Goal: Check status: Check status

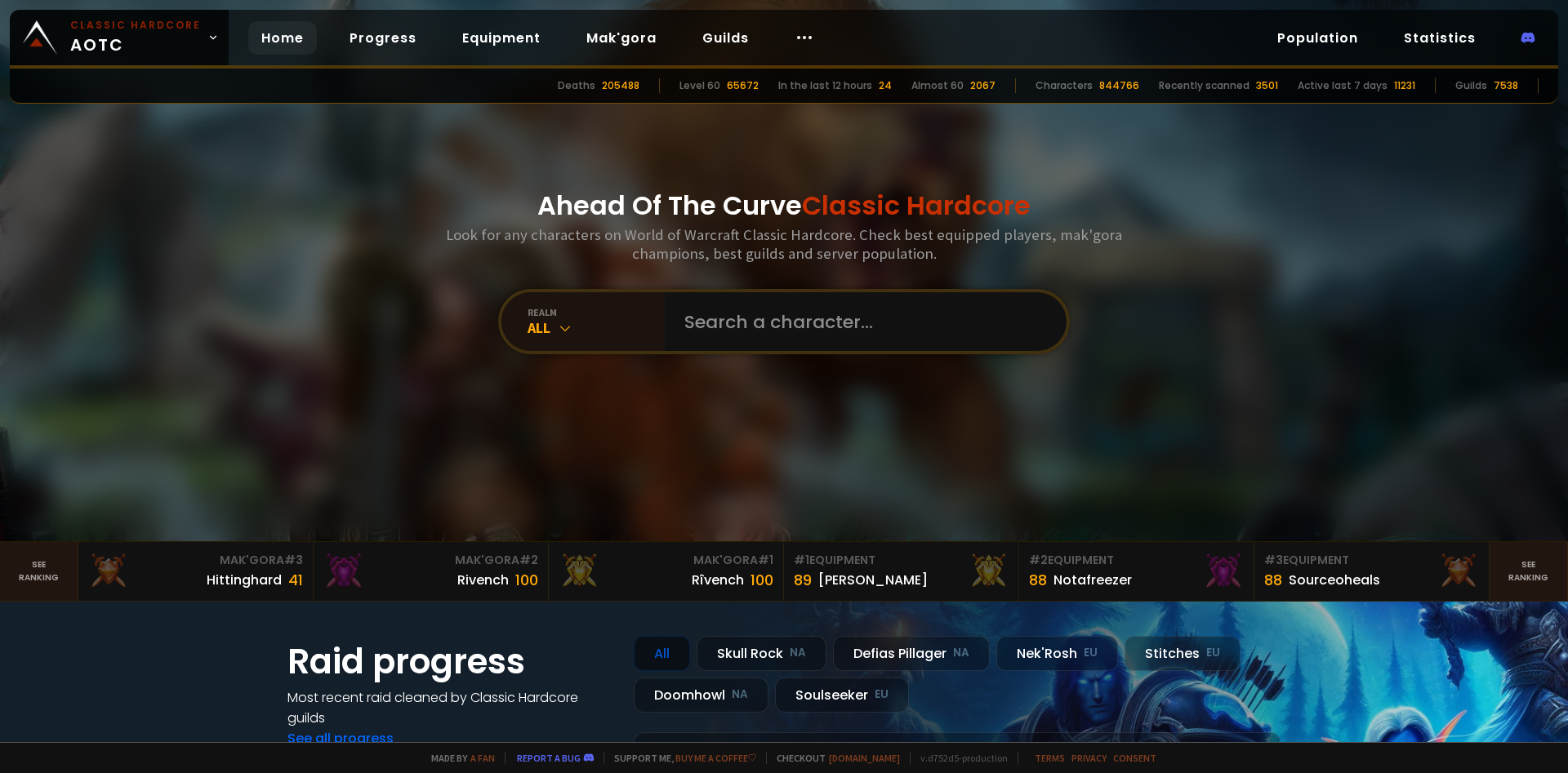
click at [1366, 263] on div at bounding box center [784, 270] width 1568 height 541
click at [567, 333] on icon at bounding box center [564, 327] width 16 height 16
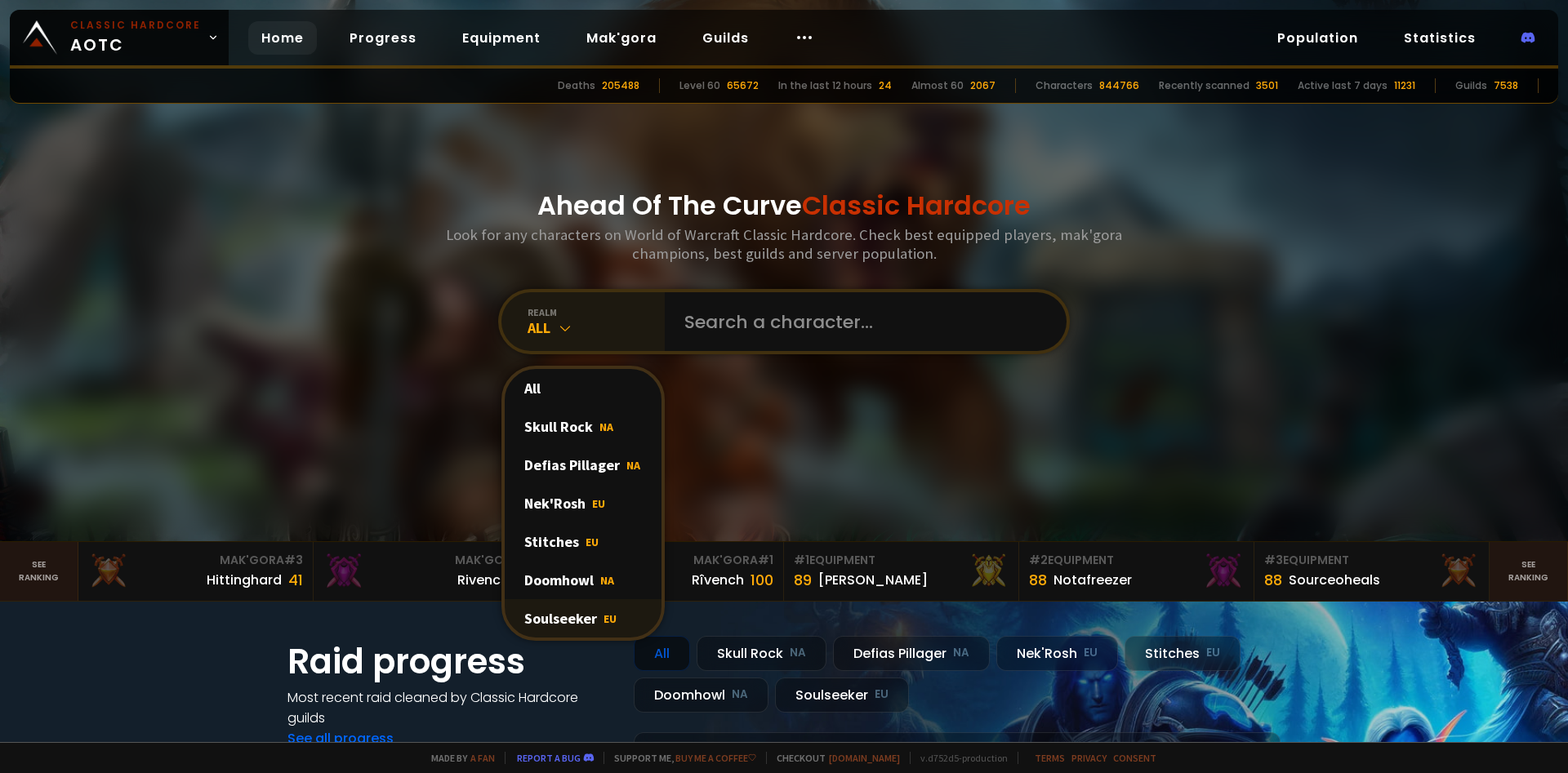
click at [581, 623] on div "Soulseeker EU" at bounding box center [582, 618] width 156 height 38
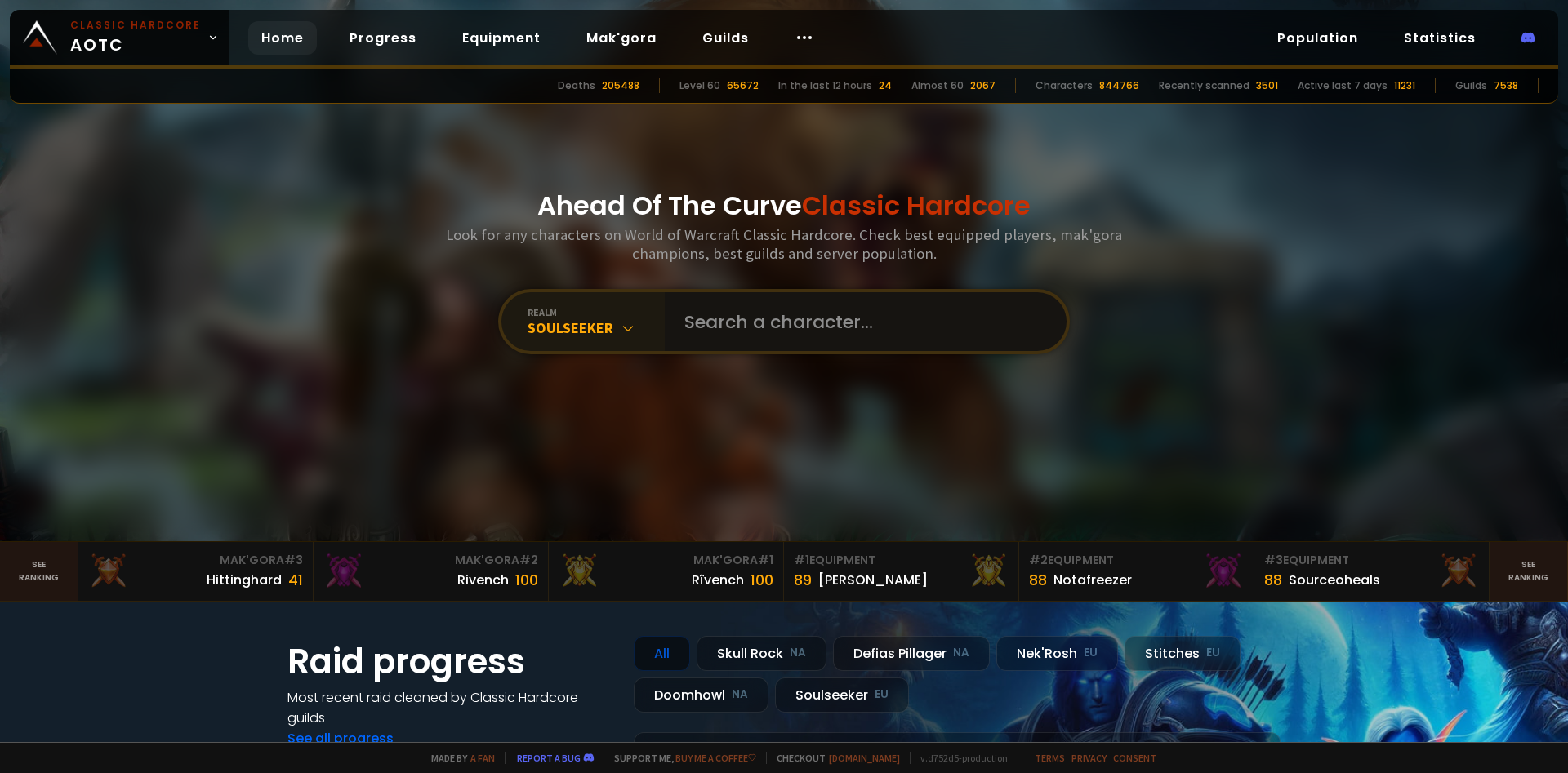
click at [785, 313] on input "text" at bounding box center [861, 322] width 373 height 59
type input "estalor"
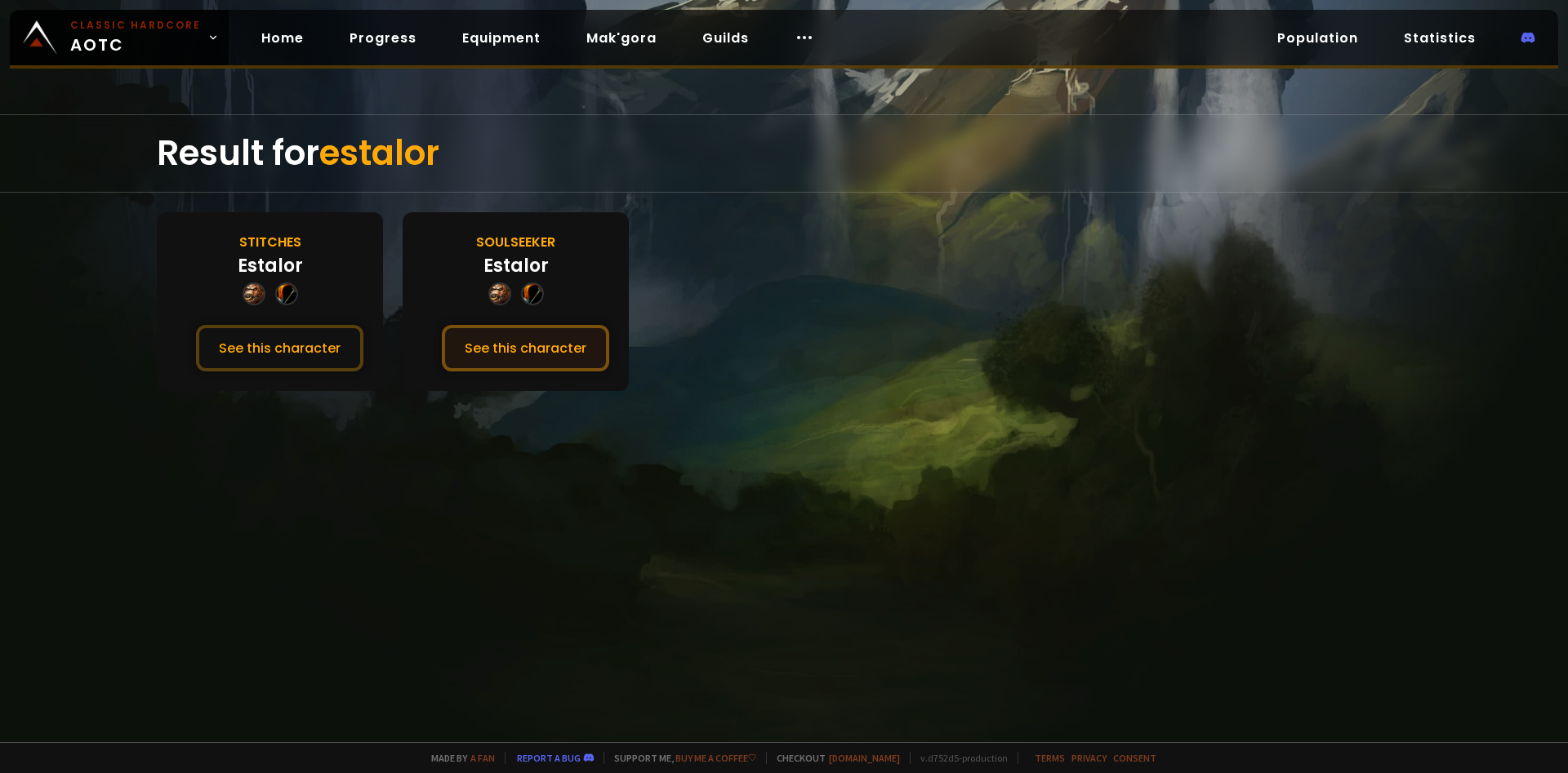
click at [511, 353] on button "See this character" at bounding box center [526, 348] width 168 height 46
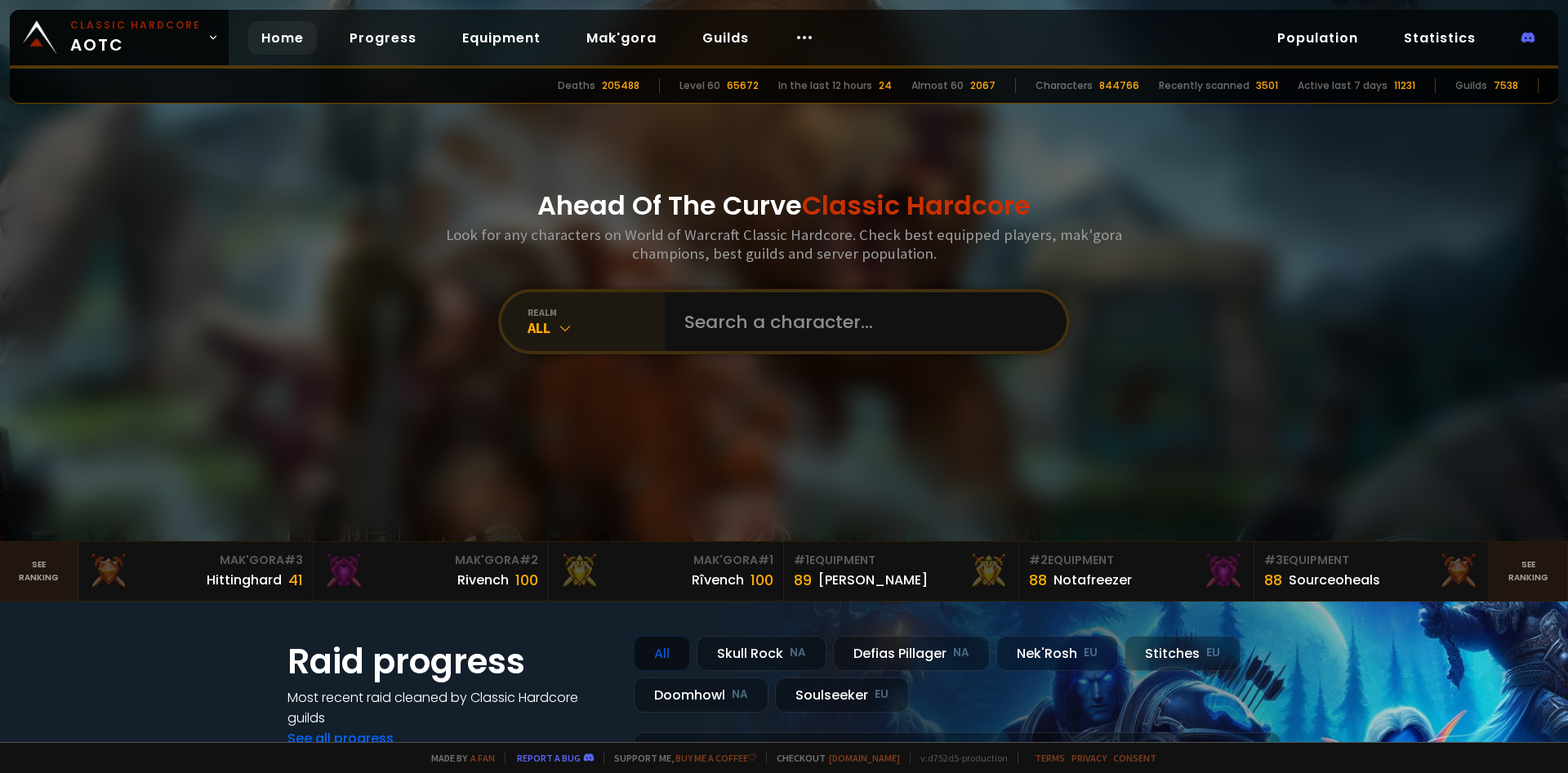
click at [565, 331] on icon at bounding box center [564, 327] width 16 height 16
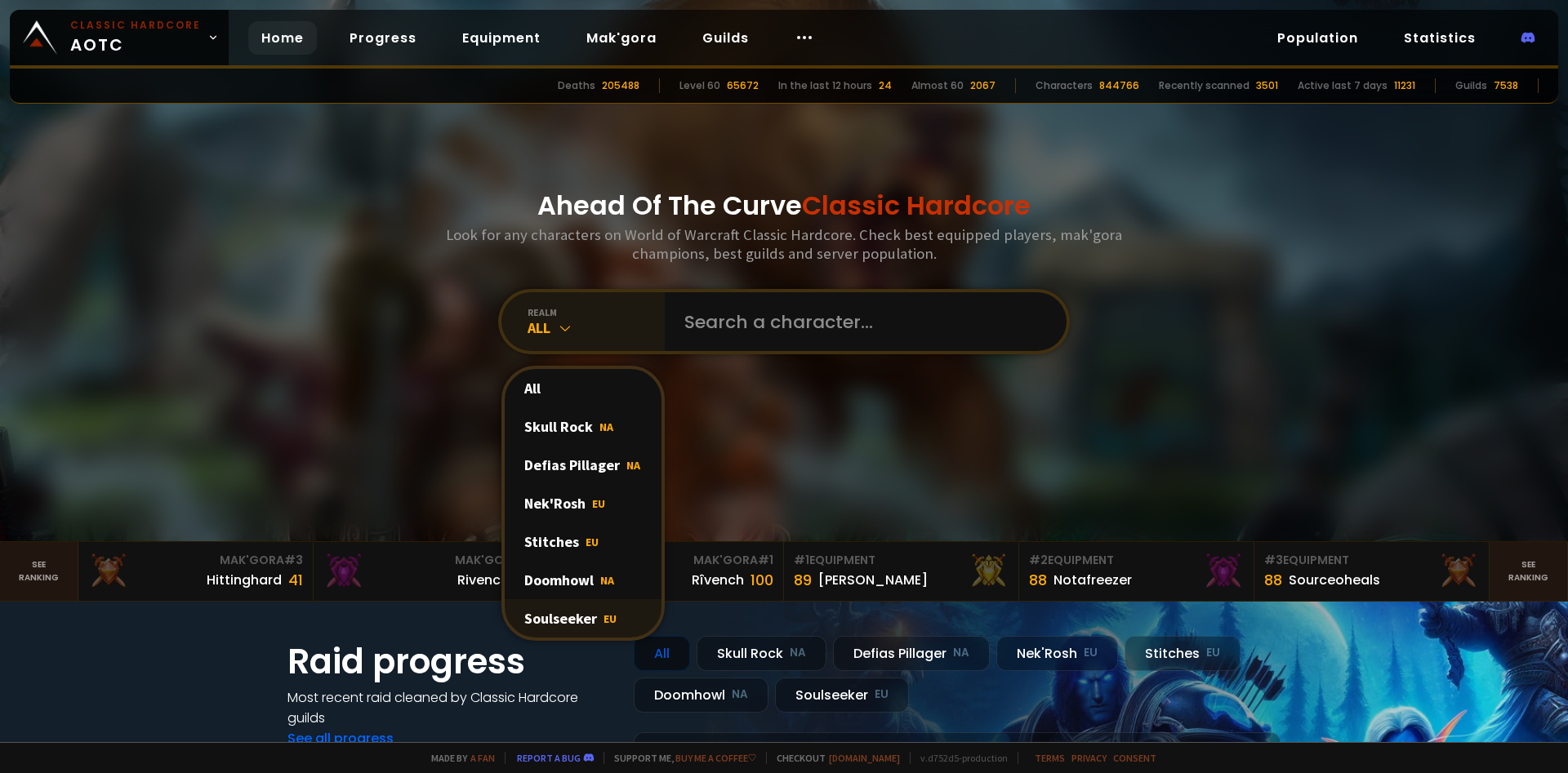
click at [591, 611] on div "Soulseeker EU" at bounding box center [582, 618] width 156 height 38
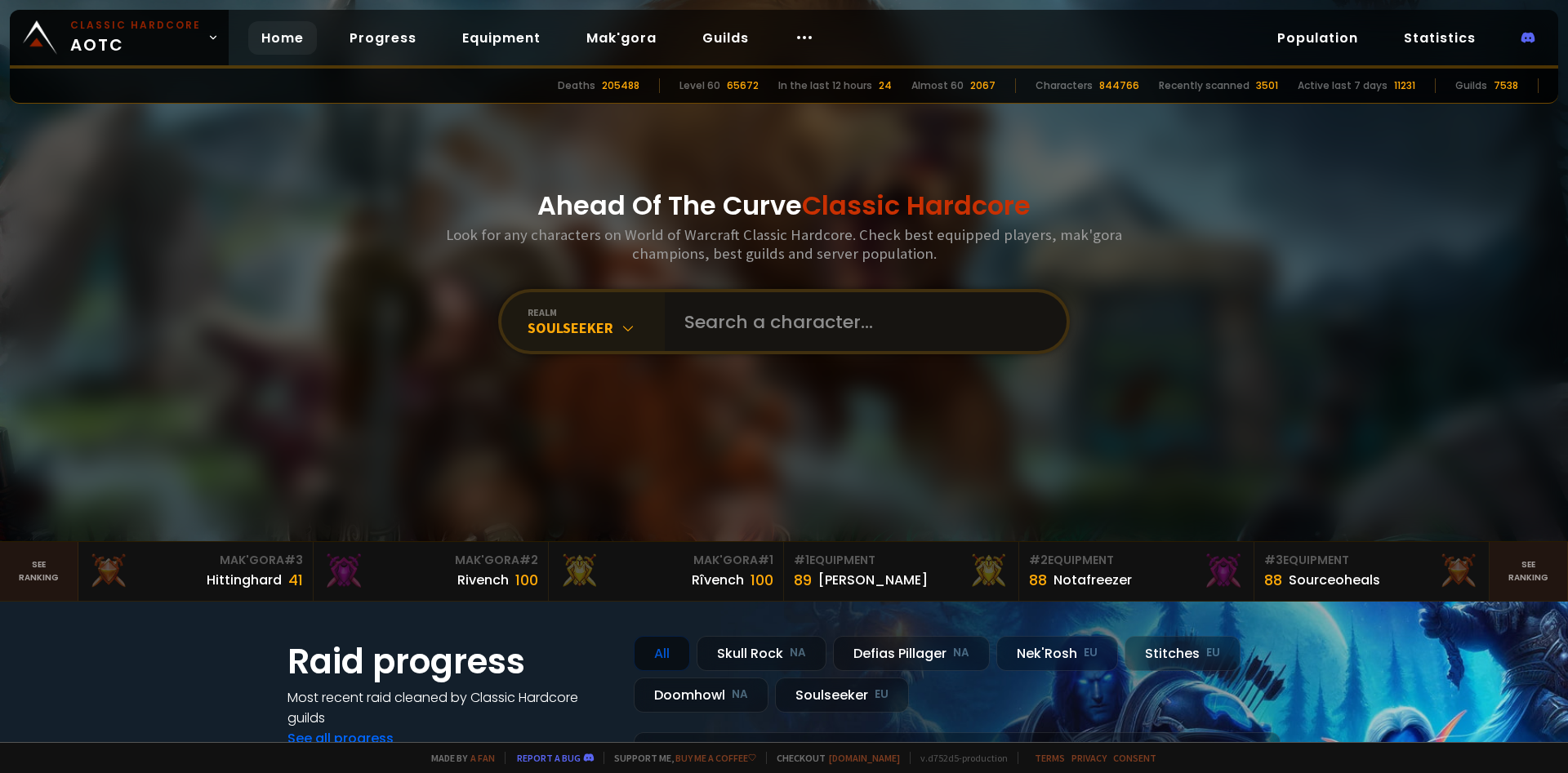
click at [757, 319] on input "text" at bounding box center [861, 322] width 373 height 59
type input "nightstrike"
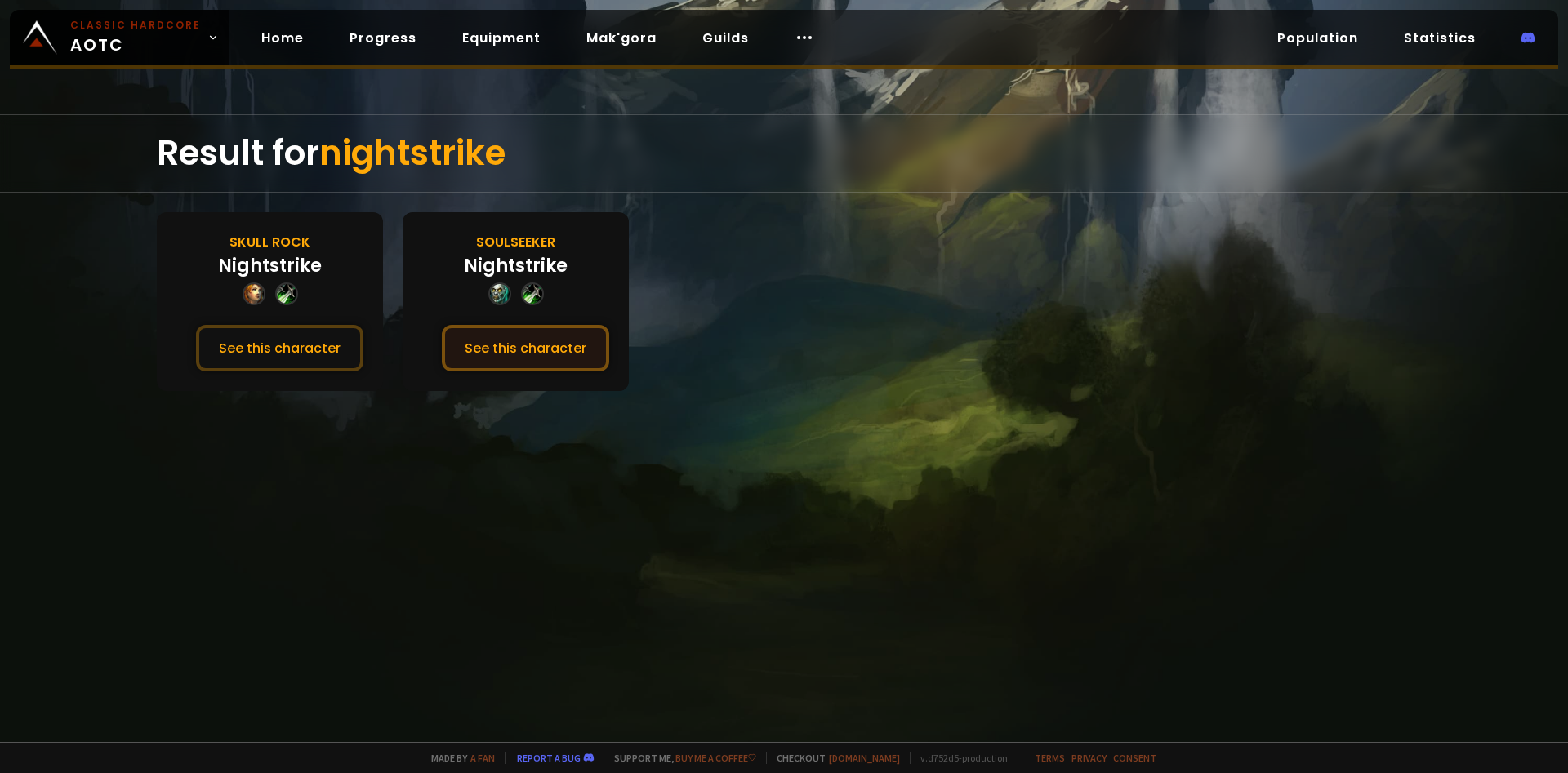
click at [522, 345] on button "See this character" at bounding box center [526, 348] width 168 height 46
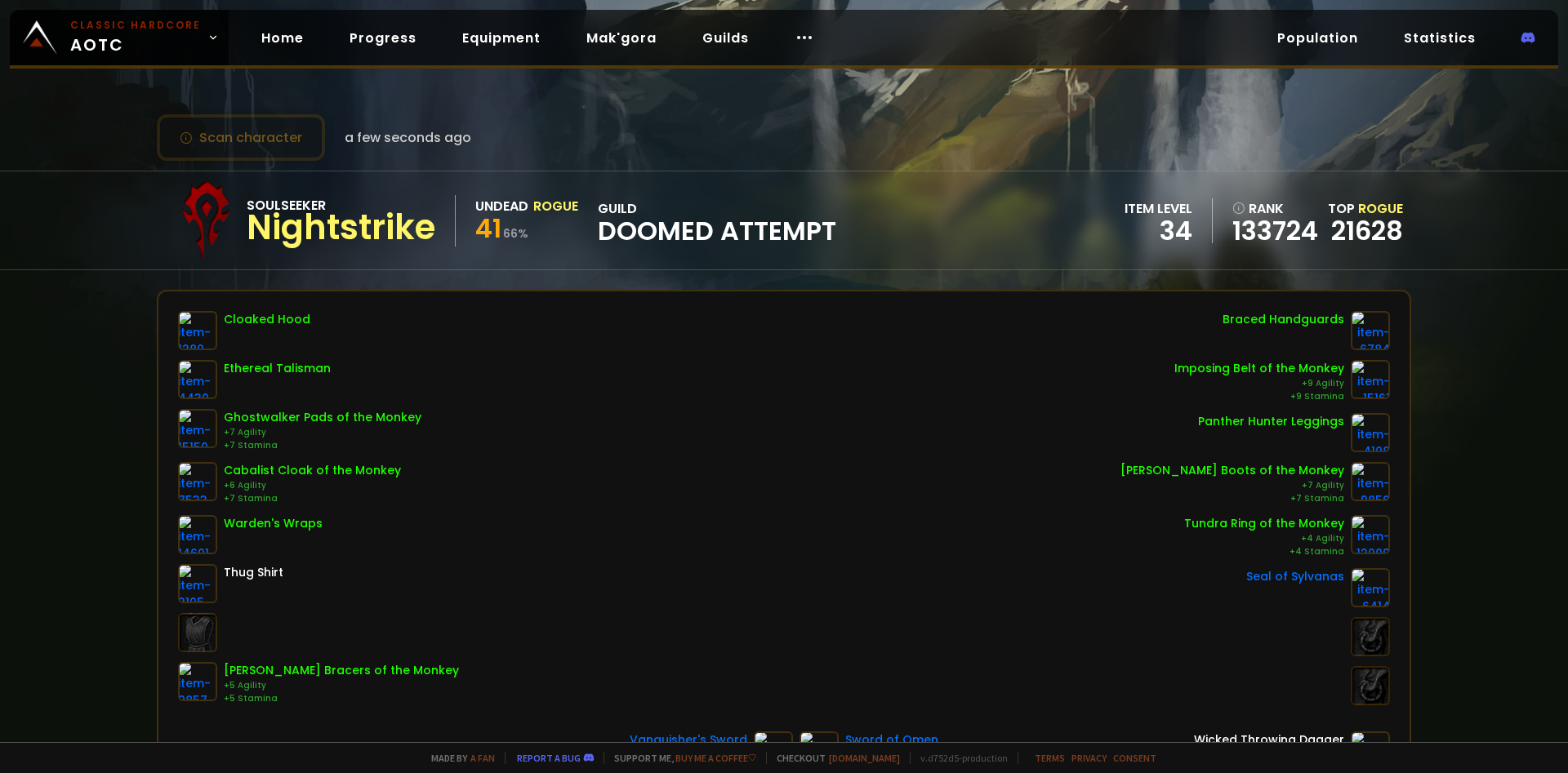
scroll to position [23, 0]
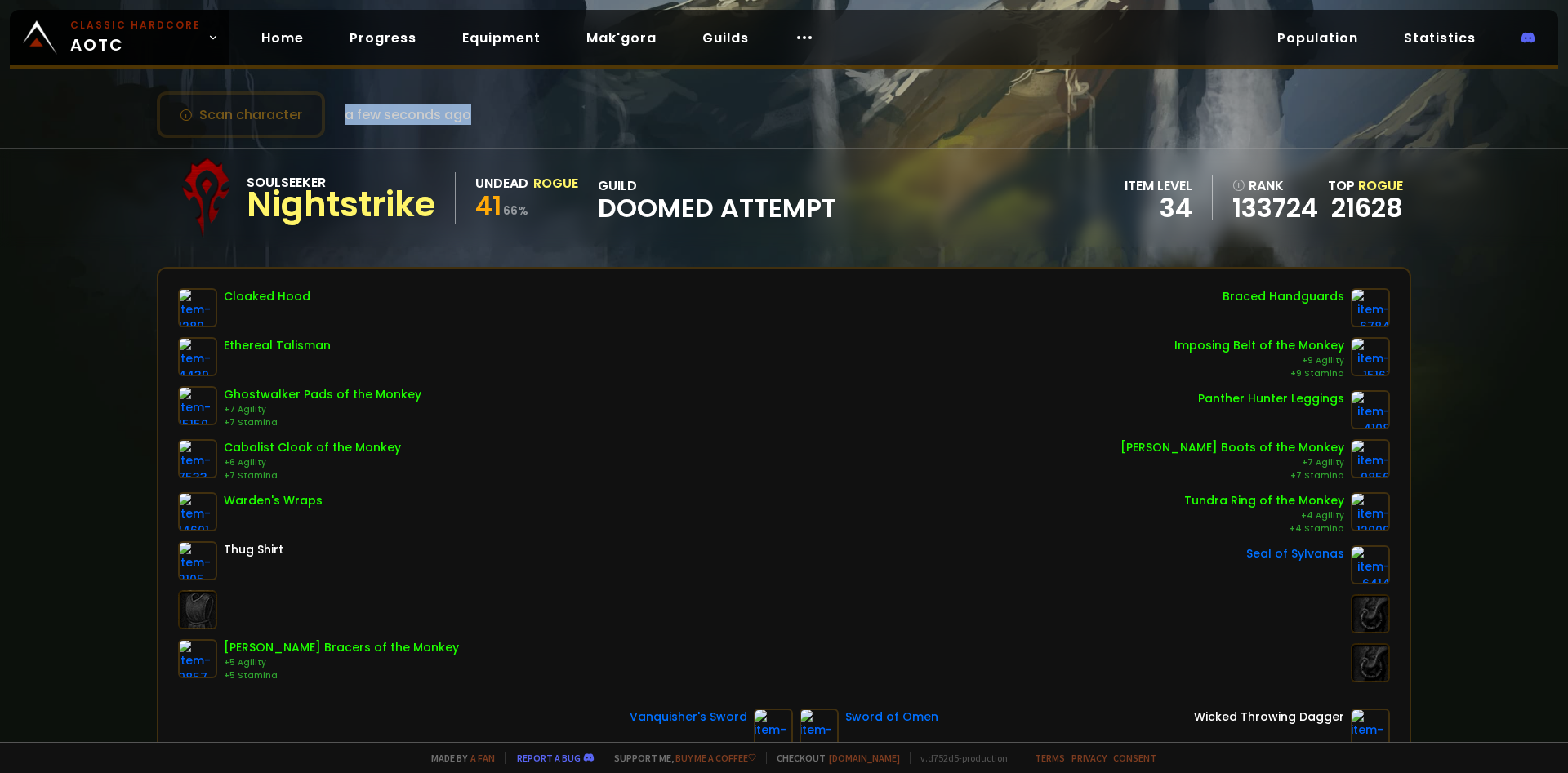
drag, startPoint x: 343, startPoint y: 110, endPoint x: 482, endPoint y: 124, distance: 139.7
click at [474, 116] on div "Scan character a few seconds ago" at bounding box center [783, 115] width 1254 height 46
click at [572, 132] on div "Scan character a few seconds ago" at bounding box center [783, 115] width 1254 height 46
